Goal: Transaction & Acquisition: Purchase product/service

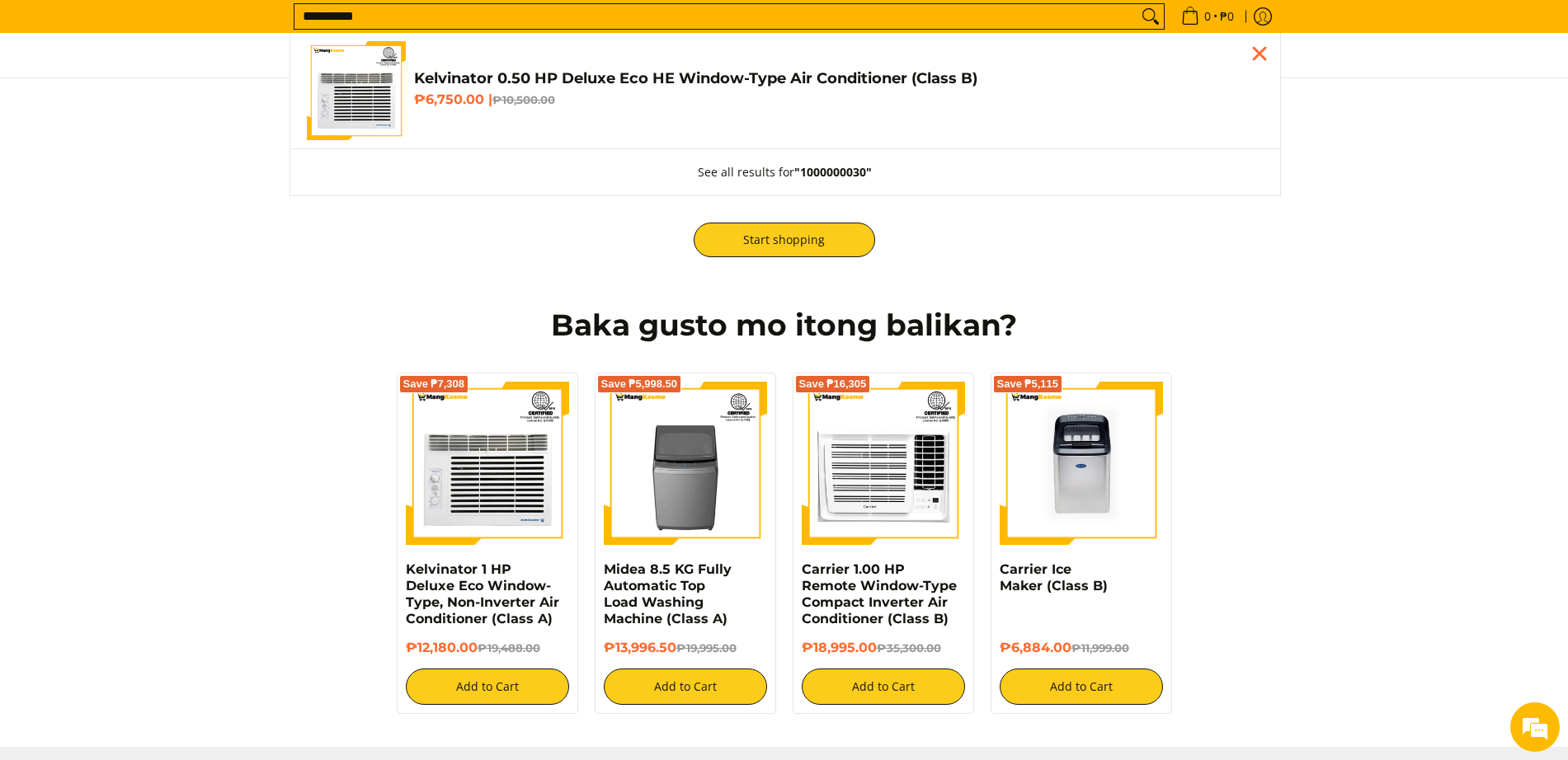
type input "**********"
click at [355, 104] on img "Customer Navigation" at bounding box center [356, 91] width 99 height 99
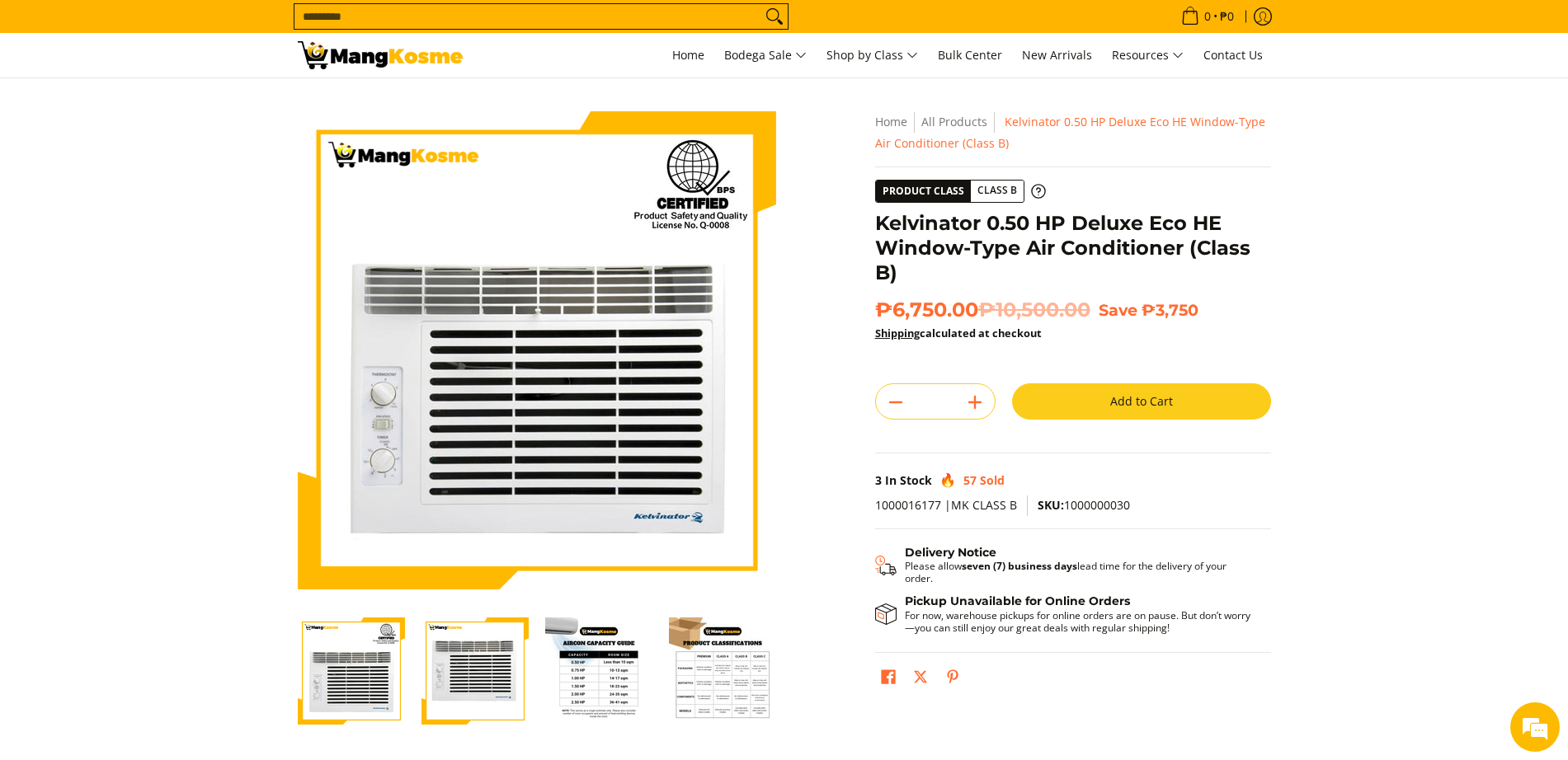
click at [1148, 402] on button "Add to Cart" at bounding box center [1141, 401] width 259 height 36
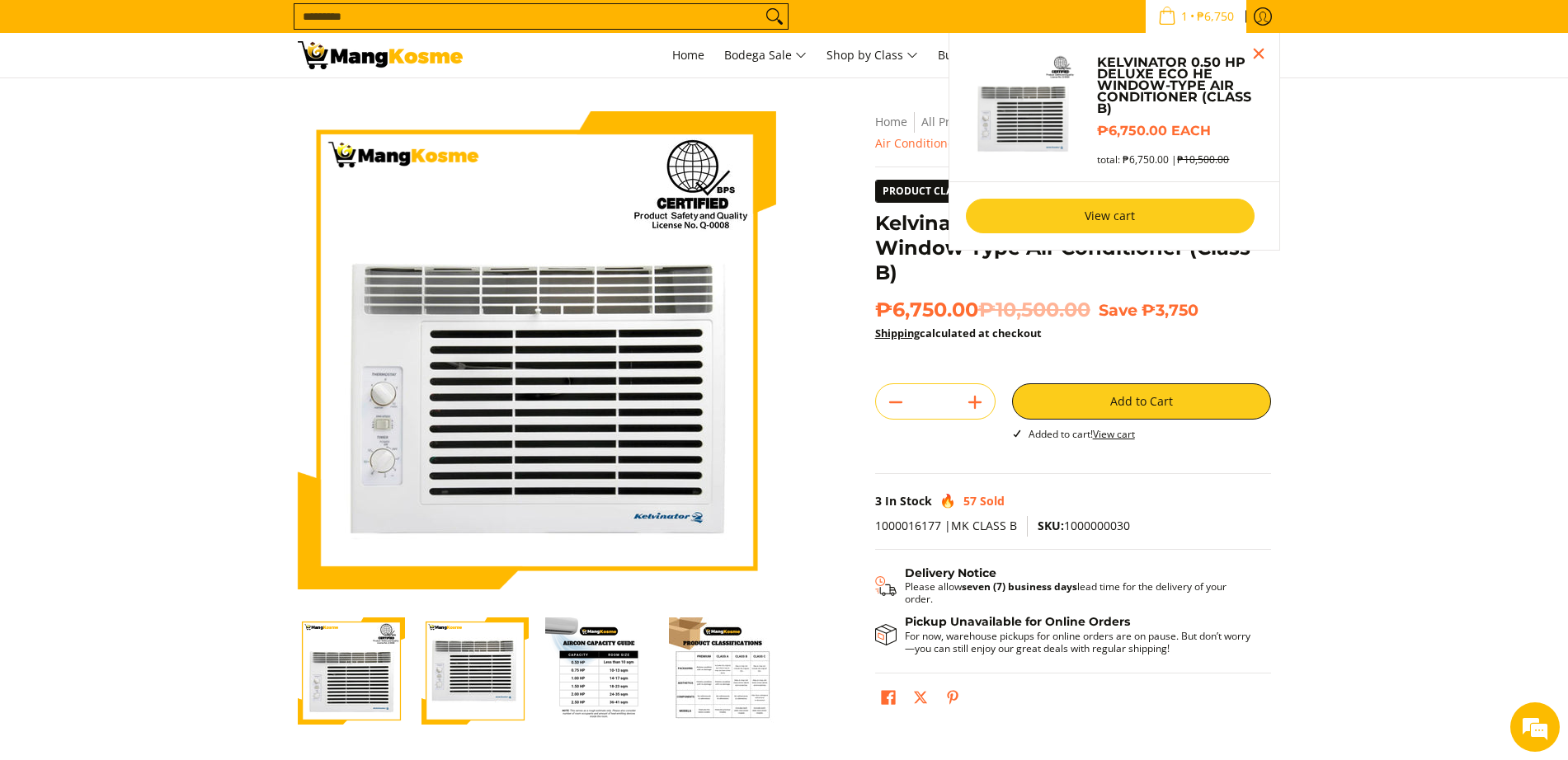
click at [1111, 213] on link "View cart" at bounding box center [1109, 216] width 289 height 35
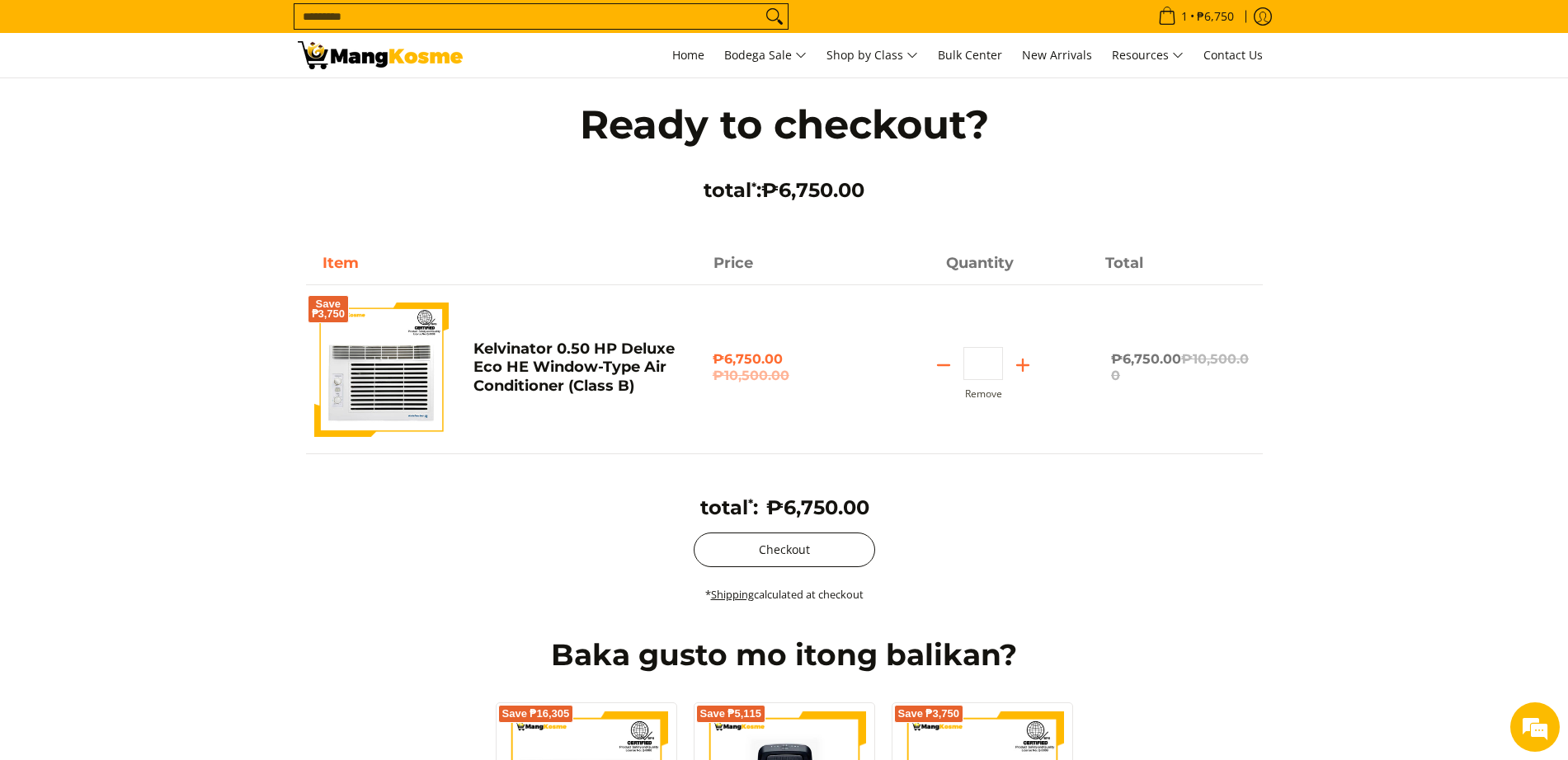
click at [846, 549] on button "Checkout" at bounding box center [784, 549] width 181 height 35
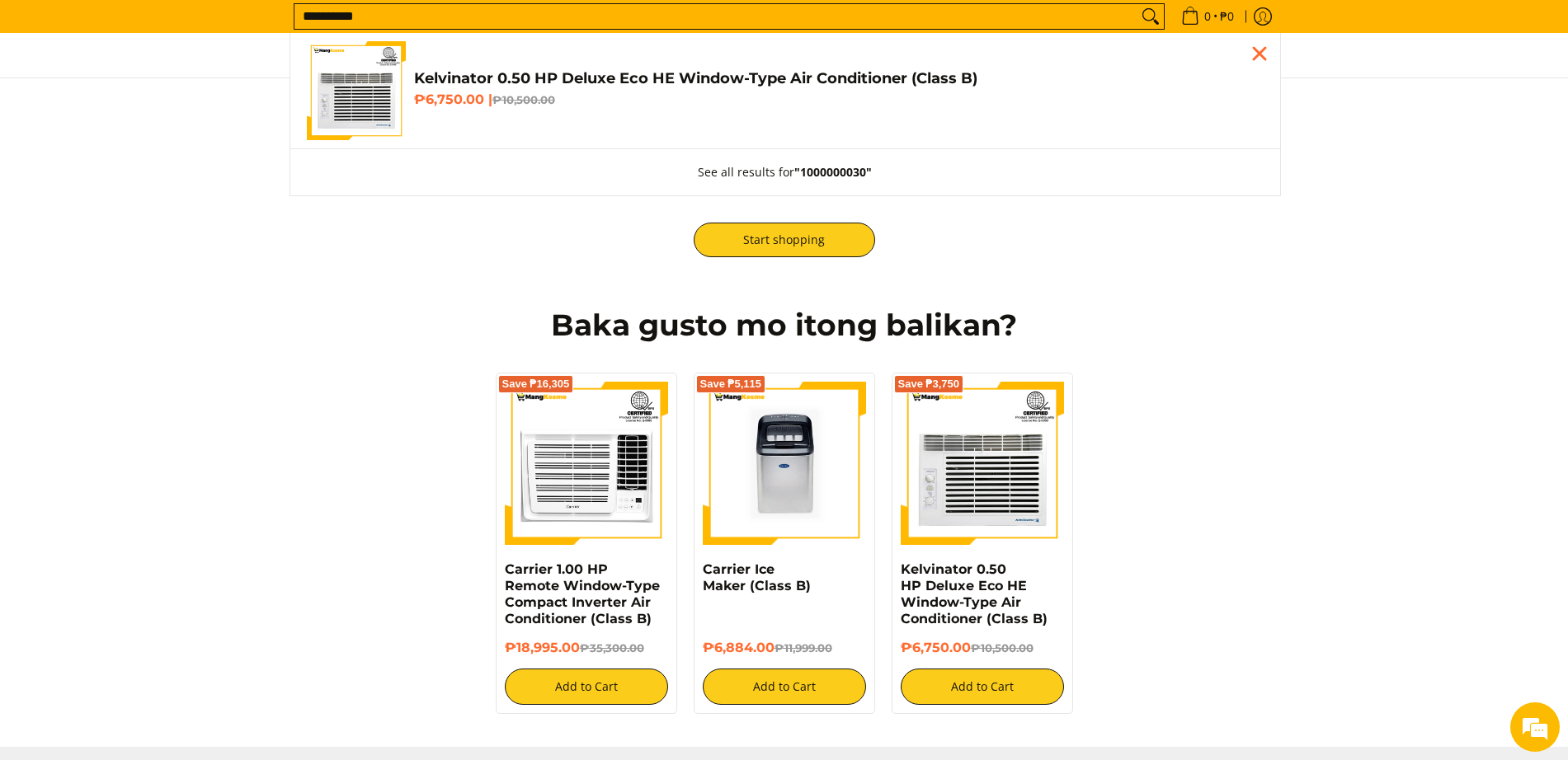
type input "**********"
click at [383, 88] on img "Customer Navigation" at bounding box center [356, 91] width 99 height 99
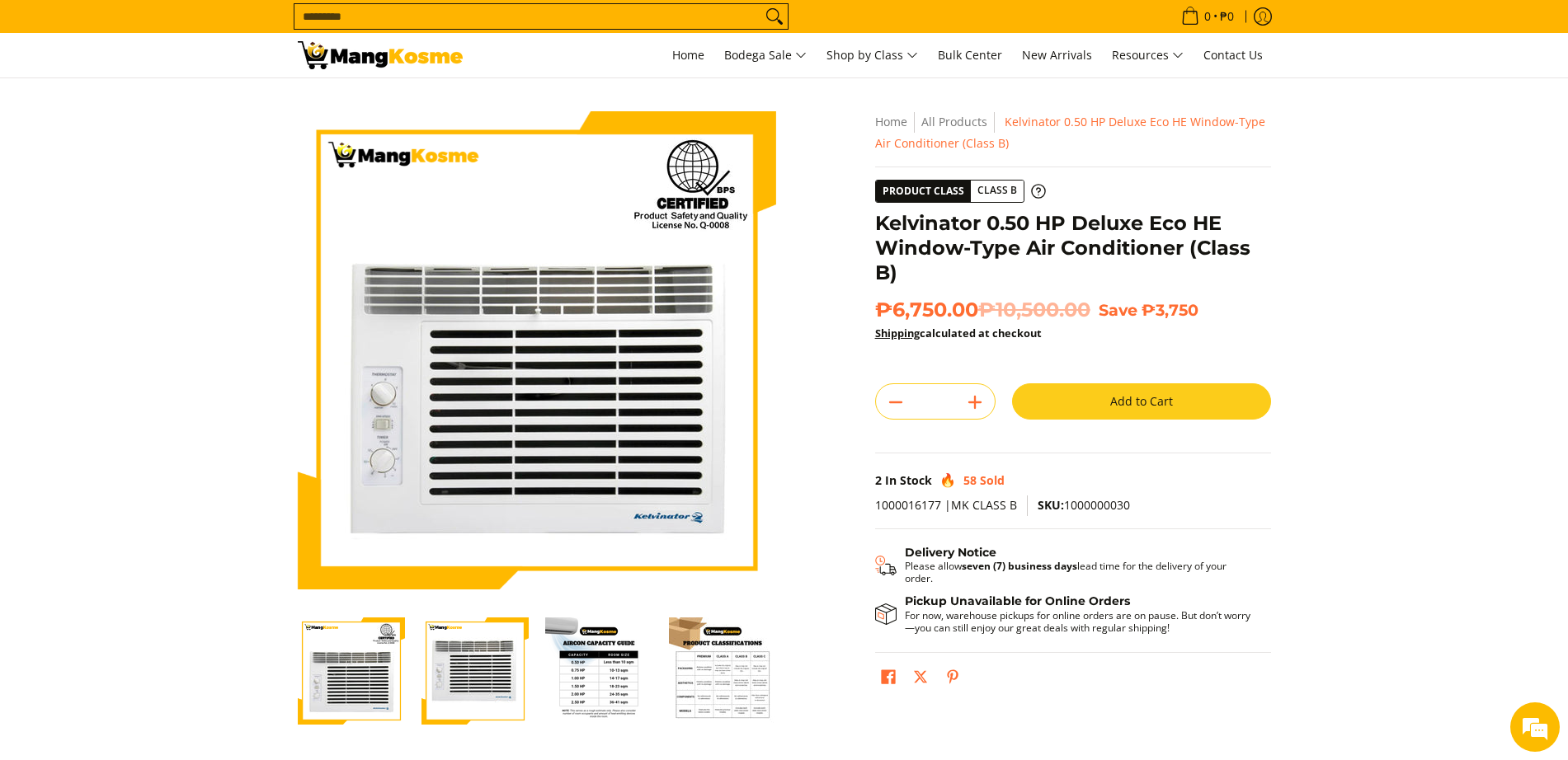
click at [1203, 402] on button "Add to Cart" at bounding box center [1141, 401] width 259 height 36
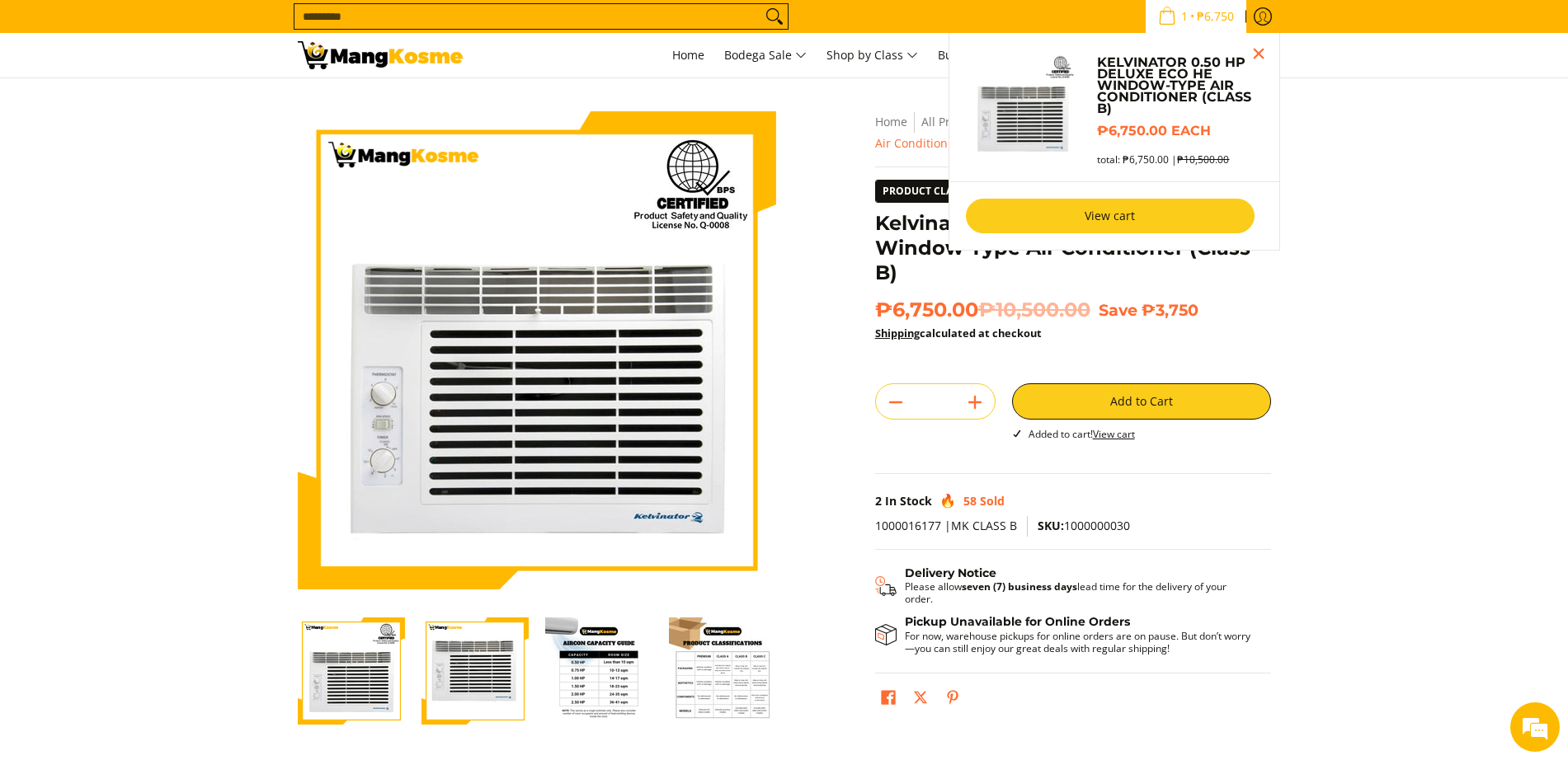
click at [1128, 228] on link "View cart" at bounding box center [1109, 216] width 289 height 35
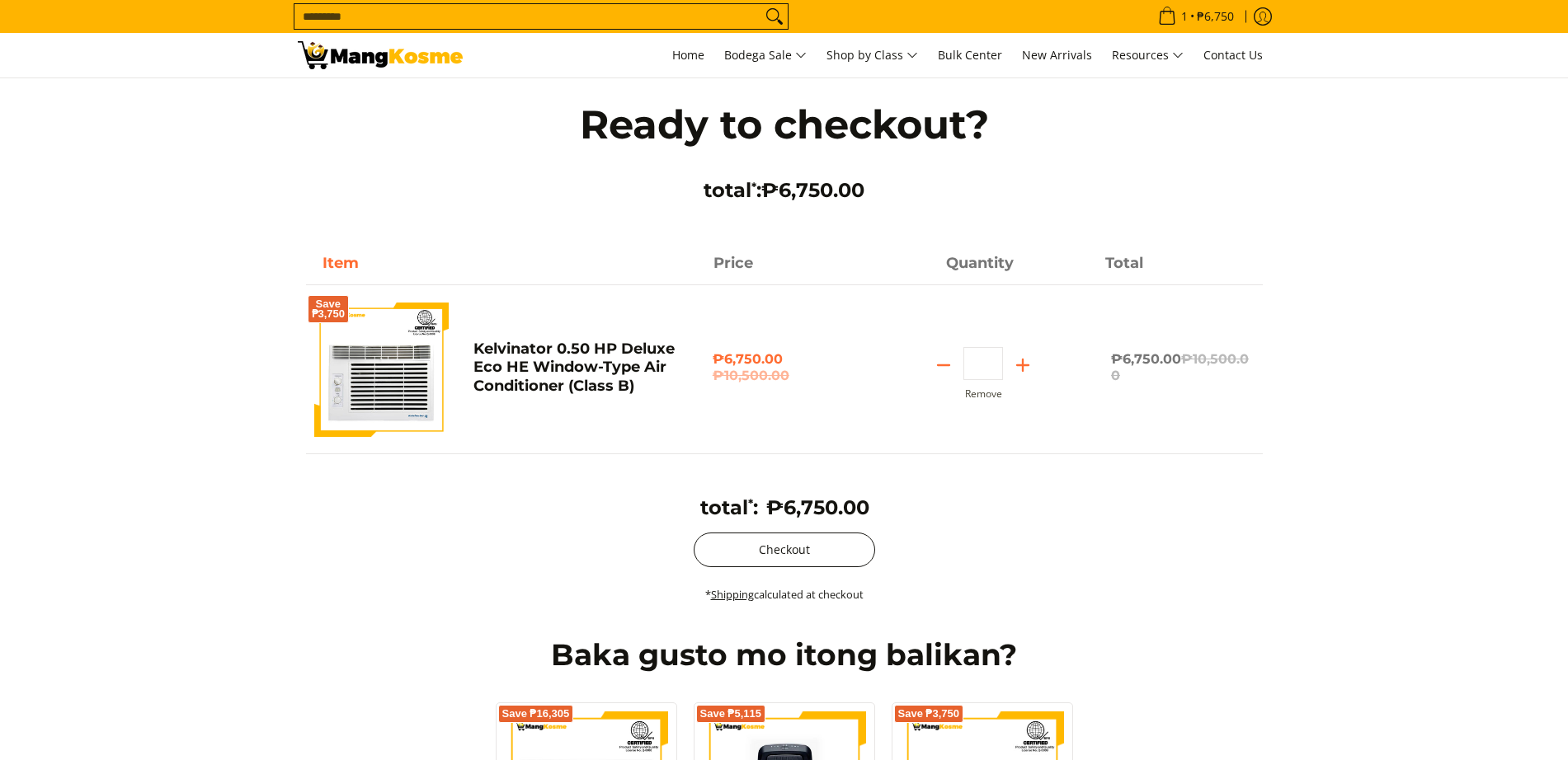
click at [782, 555] on button "Checkout" at bounding box center [784, 549] width 181 height 35
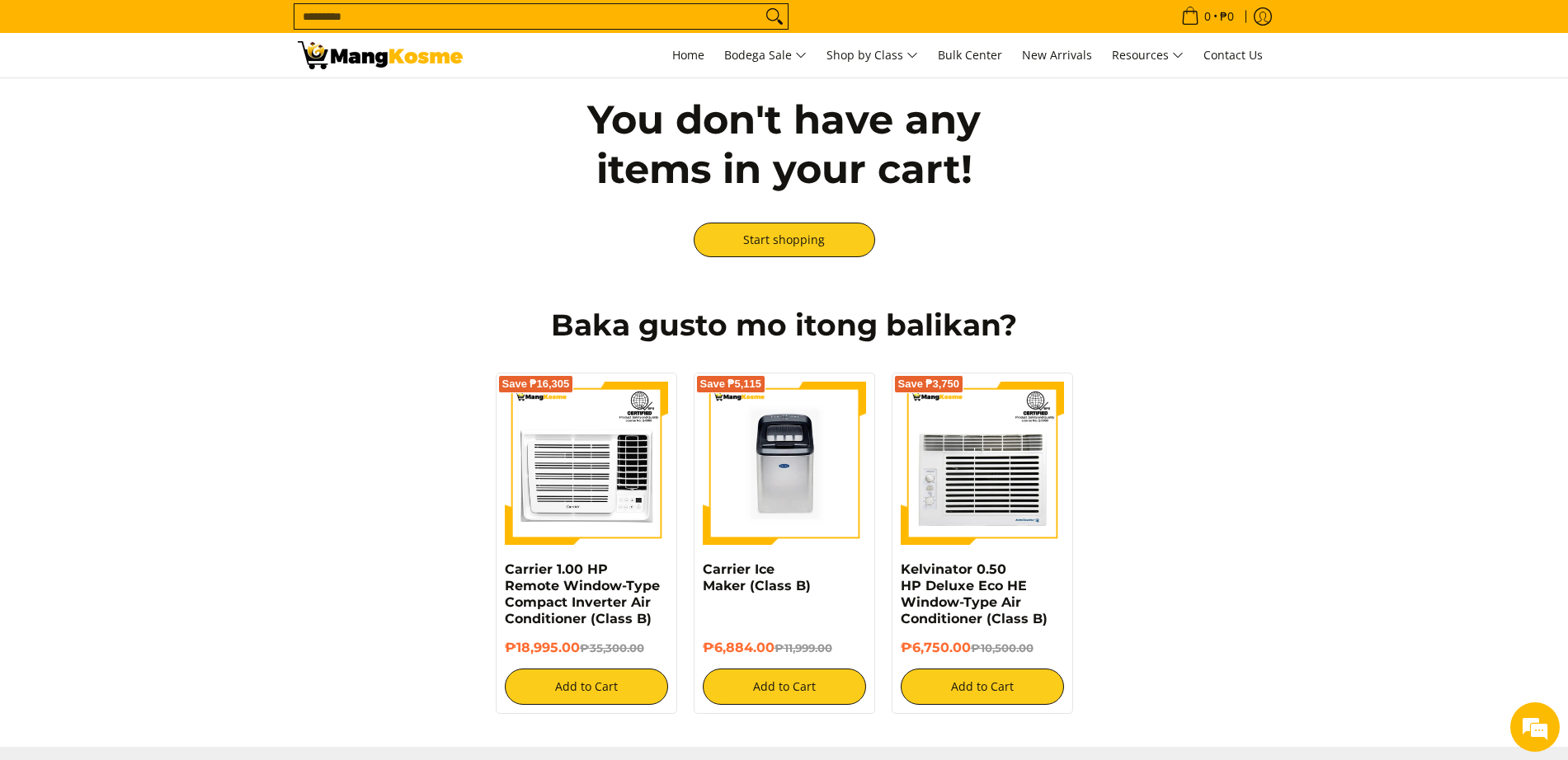
click at [491, 13] on input "Search..." at bounding box center [528, 16] width 466 height 25
